Goal: Check status: Check status

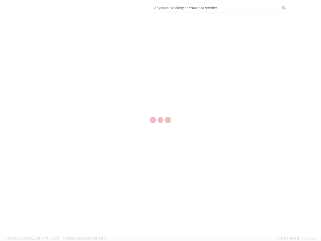
select select "US"
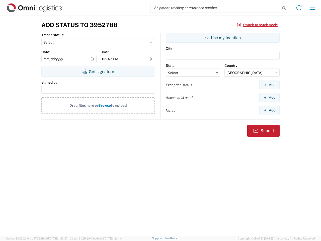
click at [215, 8] on input "search" at bounding box center [216, 8] width 130 height 10
click at [284, 8] on icon at bounding box center [283, 8] width 7 height 7
click at [299, 8] on icon at bounding box center [299, 8] width 8 height 8
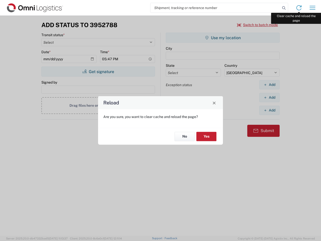
click at [313, 8] on div "Reload Are you sure, you want to clear cache and reload the page? No Yes" at bounding box center [160, 120] width 321 height 241
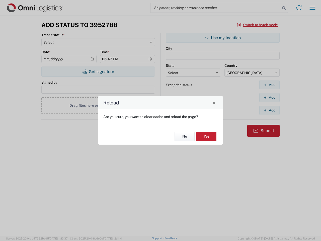
click at [258, 25] on div "Reload Are you sure, you want to clear cache and reload the page? No Yes" at bounding box center [160, 120] width 321 height 241
click at [98, 71] on div "Reload Are you sure, you want to clear cache and reload the page? No Yes" at bounding box center [160, 120] width 321 height 241
click at [223, 38] on div "Reload Are you sure, you want to clear cache and reload the page? No Yes" at bounding box center [160, 120] width 321 height 241
click at [269, 85] on div "Reload Are you sure, you want to clear cache and reload the page? No Yes" at bounding box center [160, 120] width 321 height 241
click at [269, 97] on div "Reload Are you sure, you want to clear cache and reload the page? No Yes" at bounding box center [160, 120] width 321 height 241
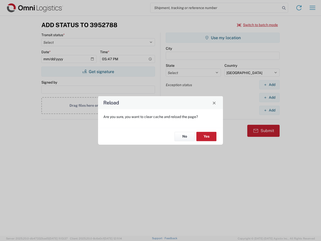
click at [269, 110] on div "Reload Are you sure, you want to clear cache and reload the page? No Yes" at bounding box center [160, 120] width 321 height 241
